Goal: Task Accomplishment & Management: Use online tool/utility

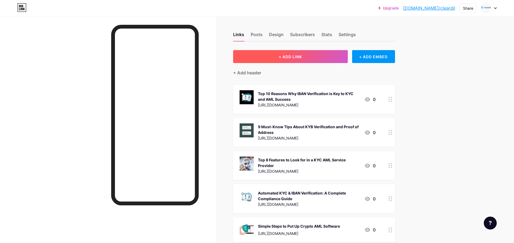
click at [300, 59] on button "+ ADD LINK" at bounding box center [290, 56] width 115 height 13
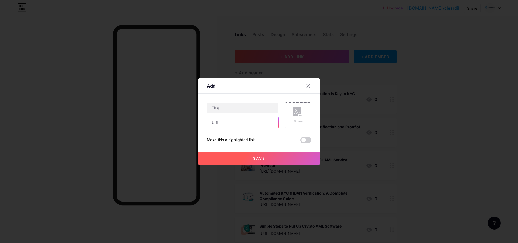
click at [235, 122] on input "text" at bounding box center [242, 122] width 71 height 11
paste input "[URL][DOMAIN_NAME]"
type input "[URL][DOMAIN_NAME]"
click at [230, 105] on input "text" at bounding box center [242, 108] width 71 height 11
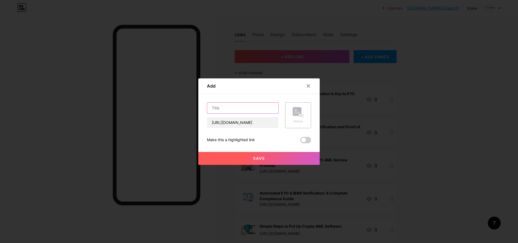
scroll to position [0, 0]
paste input "Conformite LCB-FT : Guide complet pour comprendre les obligations légales en 20…"
type input "Conformite LCB-FT : Guide complet pour comprendre les obligations légales en 20…"
click at [302, 122] on div "Picture" at bounding box center [298, 121] width 11 height 4
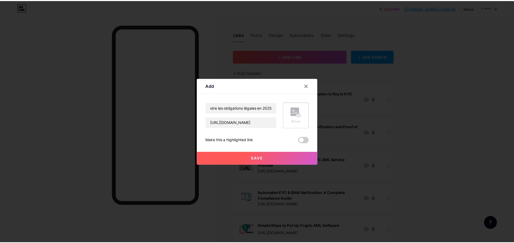
scroll to position [0, 0]
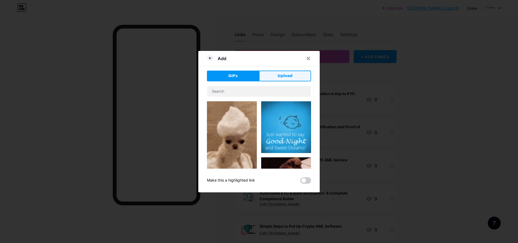
click at [277, 79] on button "Upload" at bounding box center [285, 76] width 52 height 11
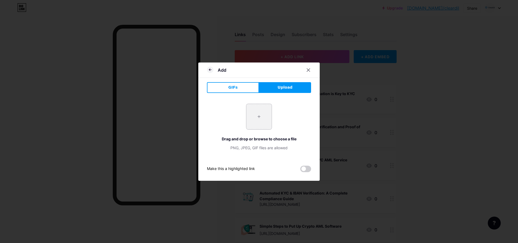
click at [252, 114] on input "file" at bounding box center [258, 116] width 25 height 25
type input "C:\fakepath\conformite-legale-20-678x381.jpg"
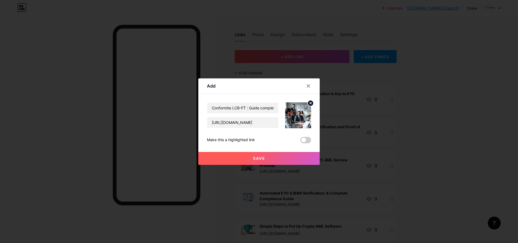
click at [276, 163] on button "Save" at bounding box center [258, 158] width 121 height 13
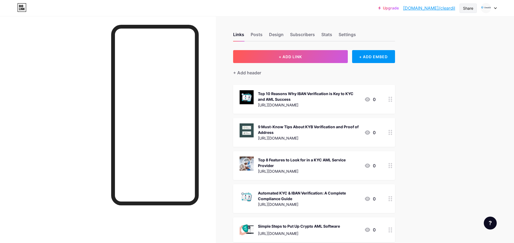
click at [470, 11] on div "Share" at bounding box center [468, 8] width 10 height 6
click at [449, 25] on div "Copy link" at bounding box center [436, 27] width 80 height 13
